Goal: Task Accomplishment & Management: Complete application form

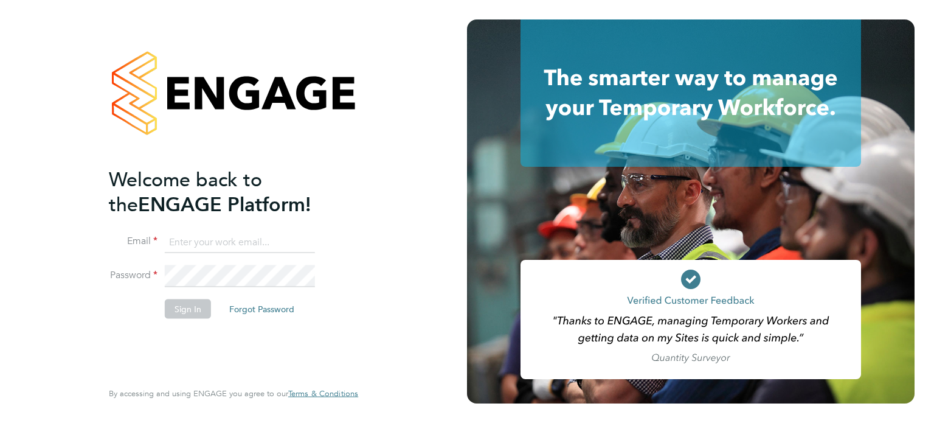
type input "moghrabi@gmail.com"
click at [296, 241] on input "moghrabi@gmail.com" at bounding box center [240, 242] width 150 height 22
click at [192, 311] on button "Sign In" at bounding box center [188, 308] width 46 height 19
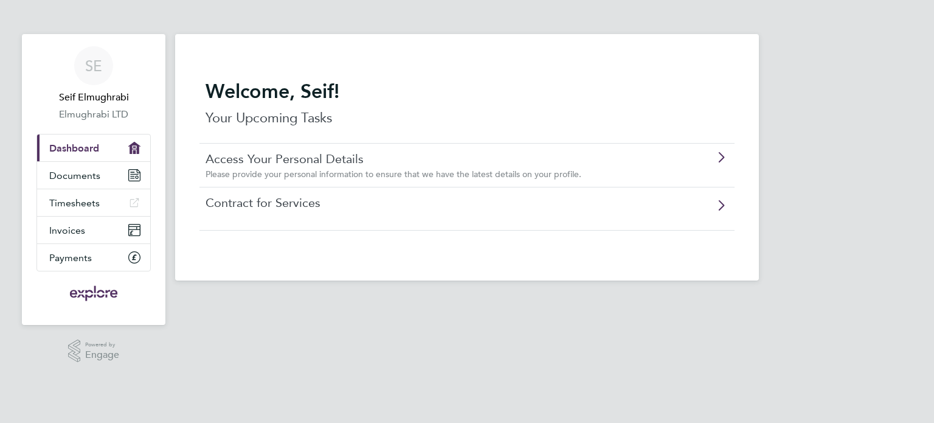
click at [284, 201] on link "Contract for Services" at bounding box center [432, 203] width 454 height 16
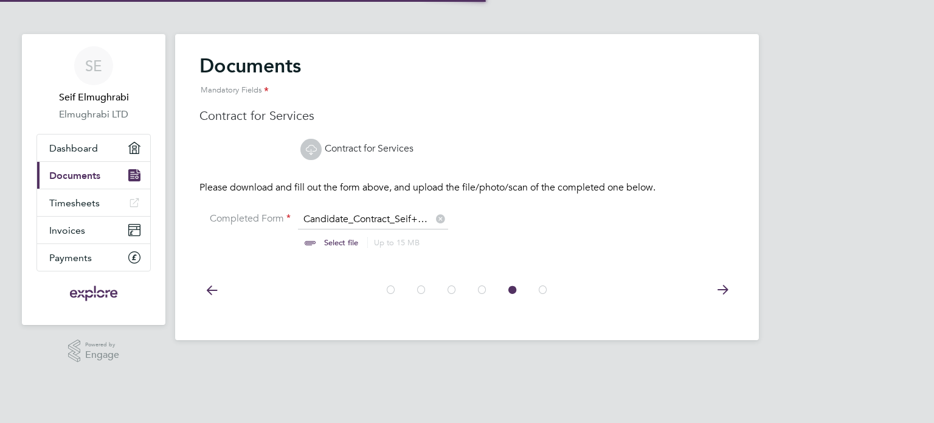
scroll to position [16, 151]
click at [354, 218] on input "file" at bounding box center [352, 231] width 191 height 36
type input "C:\fakepath\Candidate_Contract_Seif+Elmughrabi_(1).pdf"
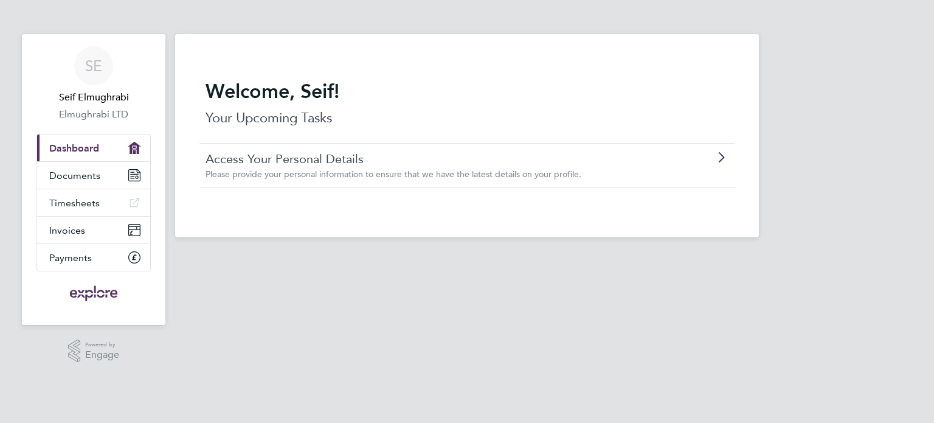
click at [480, 126] on p "Your Upcoming Tasks" at bounding box center [466, 117] width 523 height 19
click at [725, 157] on icon at bounding box center [720, 158] width 15 height 10
click at [722, 153] on icon at bounding box center [720, 158] width 15 height 10
click at [68, 174] on span "Documents" at bounding box center [74, 176] width 51 height 12
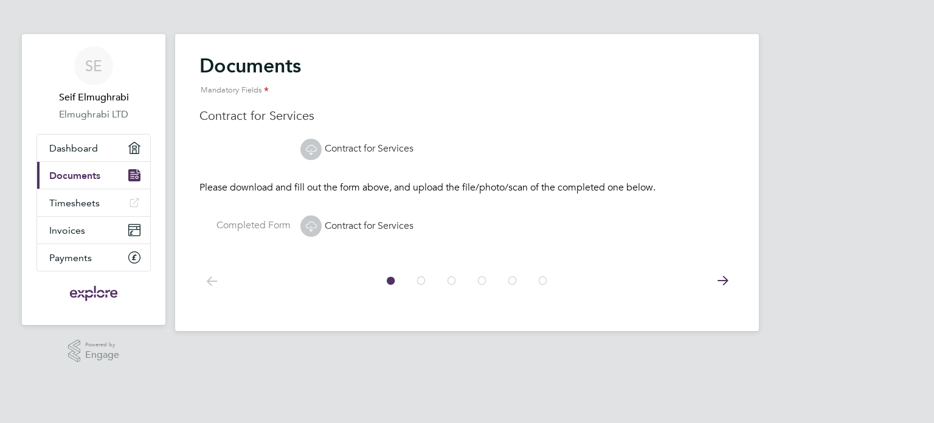
click at [715, 278] on icon at bounding box center [722, 280] width 24 height 27
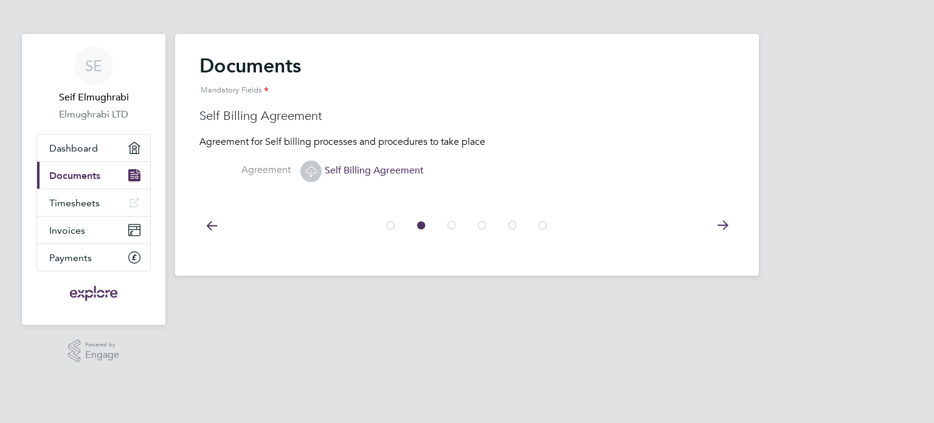
click at [724, 220] on icon at bounding box center [722, 225] width 24 height 27
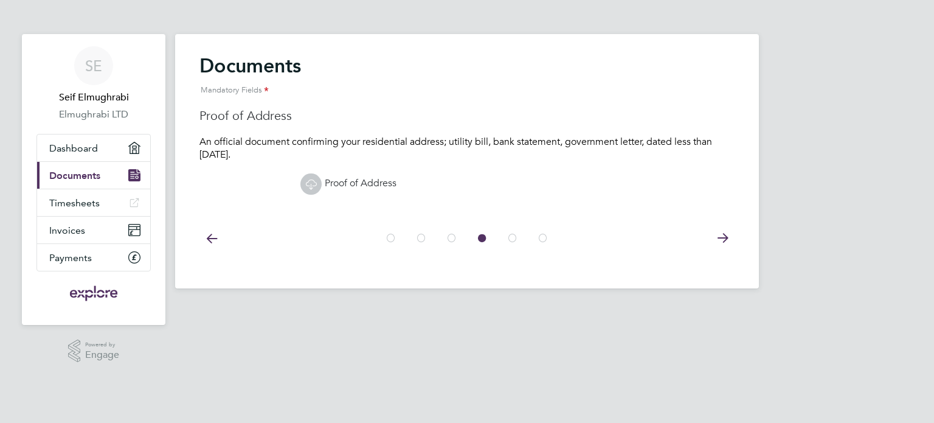
click at [723, 233] on icon at bounding box center [722, 237] width 24 height 27
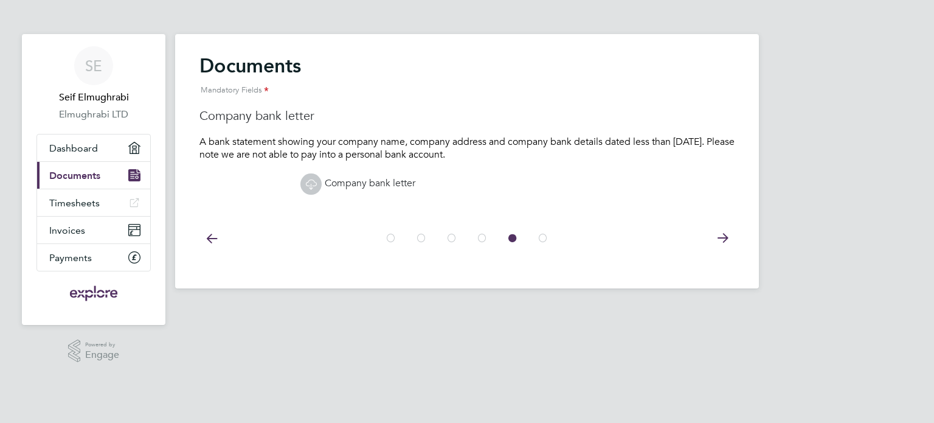
click at [723, 233] on icon at bounding box center [722, 237] width 24 height 27
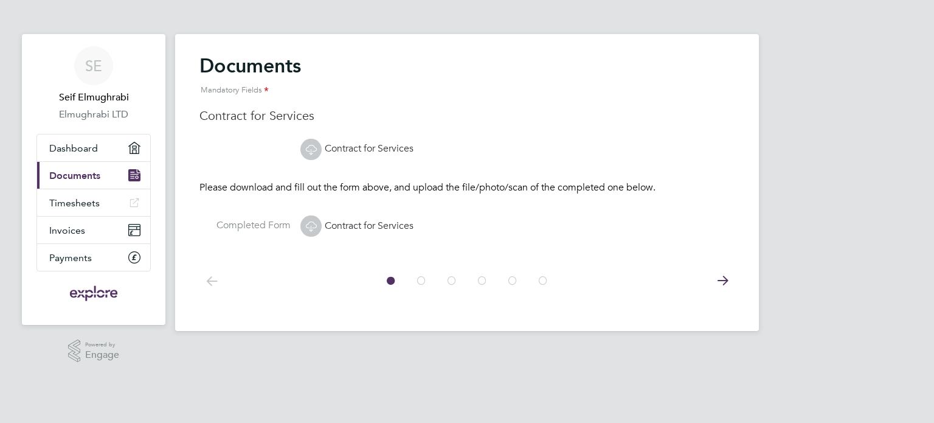
click at [719, 281] on icon at bounding box center [722, 280] width 24 height 27
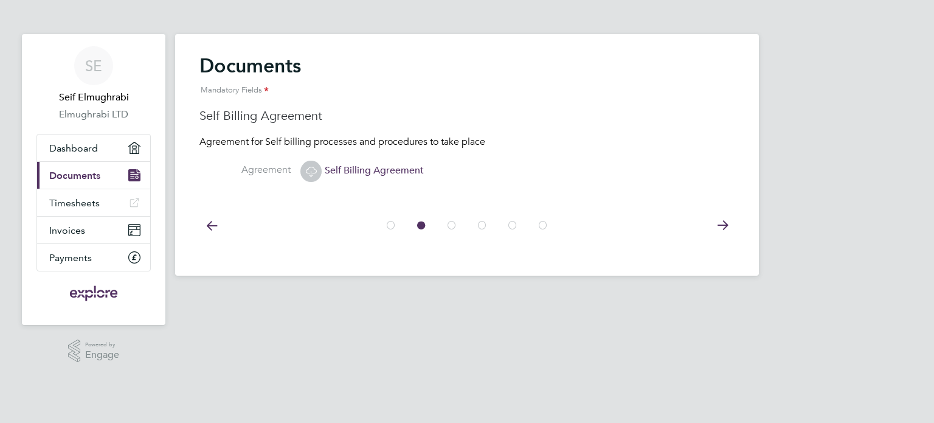
click at [722, 216] on icon at bounding box center [722, 225] width 24 height 27
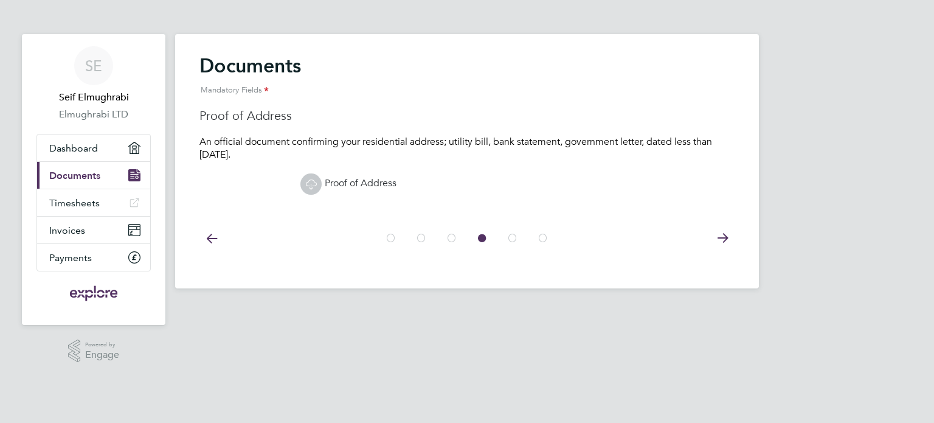
click at [722, 216] on div at bounding box center [466, 237] width 535 height 54
click at [722, 232] on icon at bounding box center [722, 237] width 24 height 27
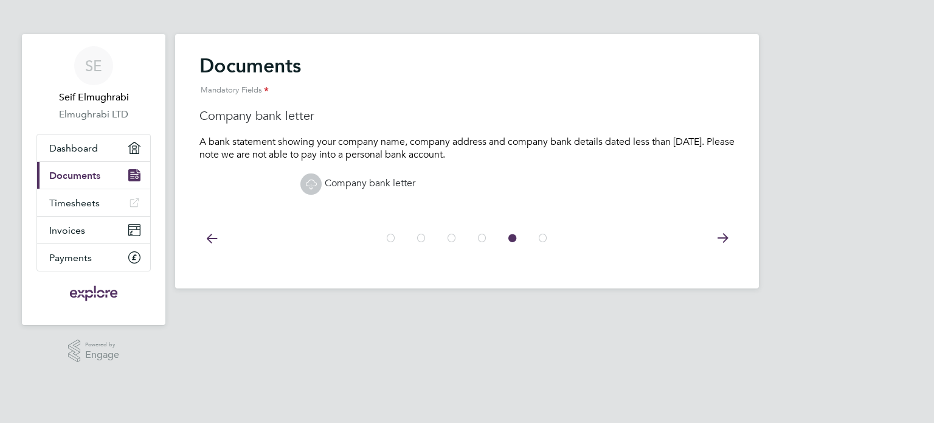
click at [722, 232] on icon at bounding box center [722, 237] width 24 height 27
